Goal: Information Seeking & Learning: Find specific fact

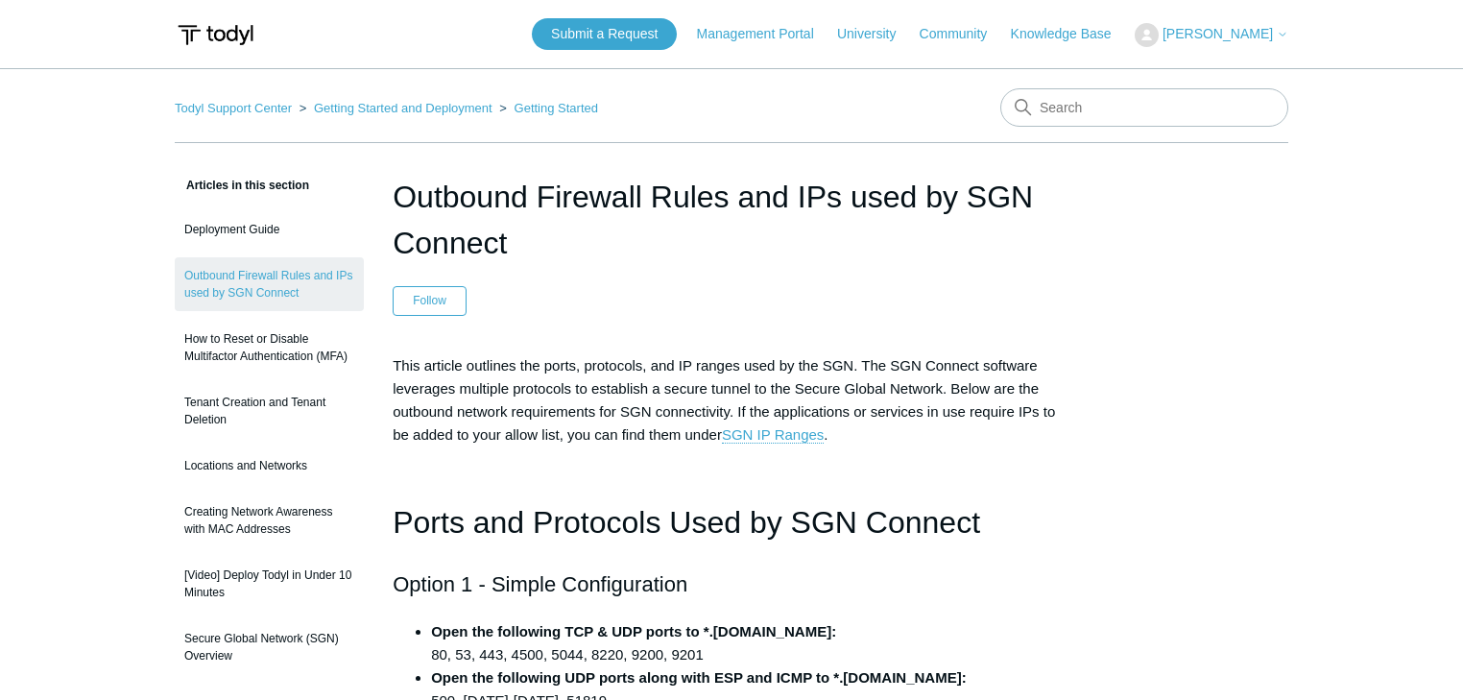
click at [227, 29] on img at bounding box center [216, 35] width 82 height 36
click at [258, 104] on link "Todyl Support Center" at bounding box center [233, 108] width 117 height 14
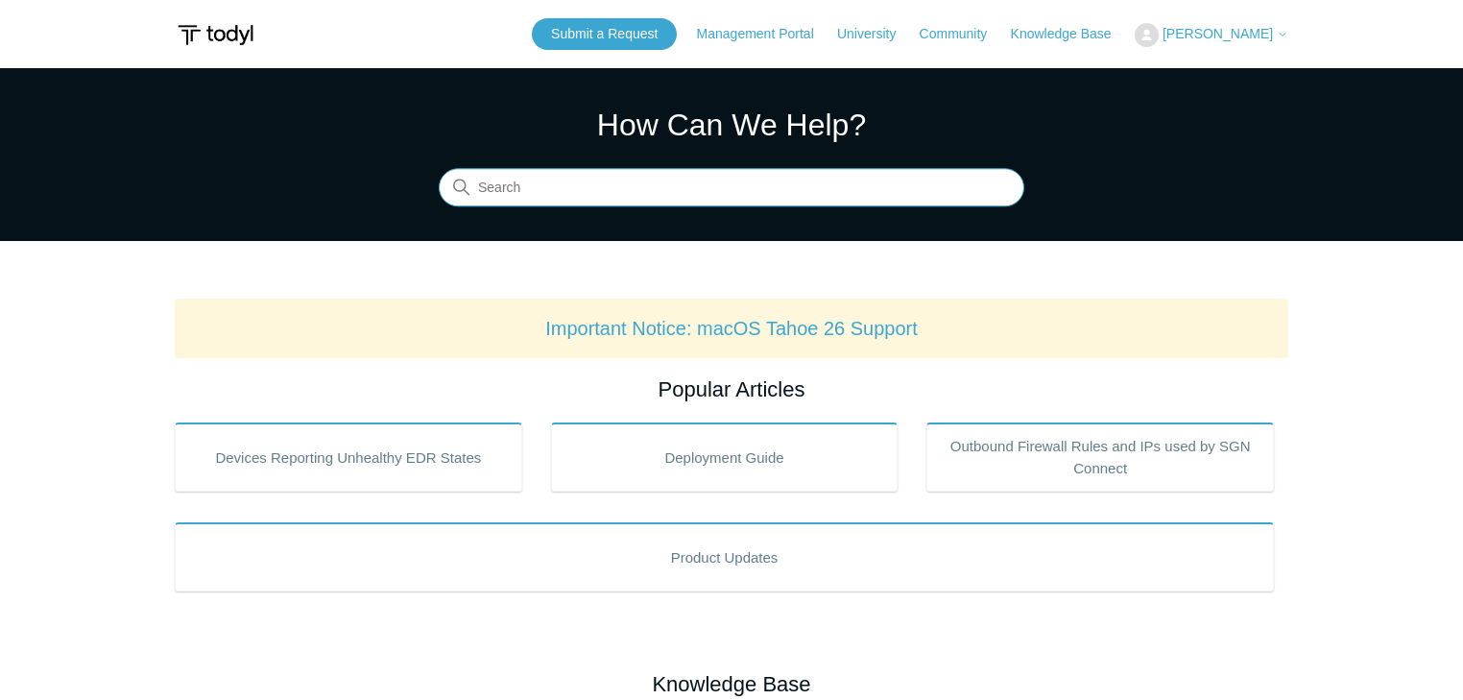
click at [557, 194] on input "Search" at bounding box center [732, 188] width 586 height 38
type input "MDXR"
